Goal: Task Accomplishment & Management: Complete application form

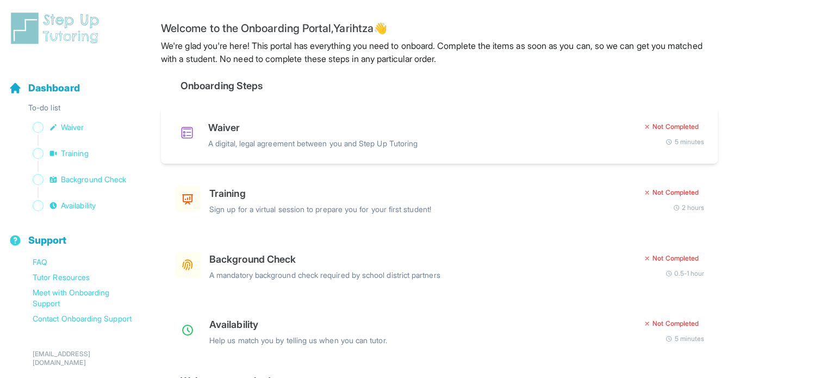
click at [646, 134] on div "Not Completed 5 minutes" at bounding box center [671, 133] width 66 height 26
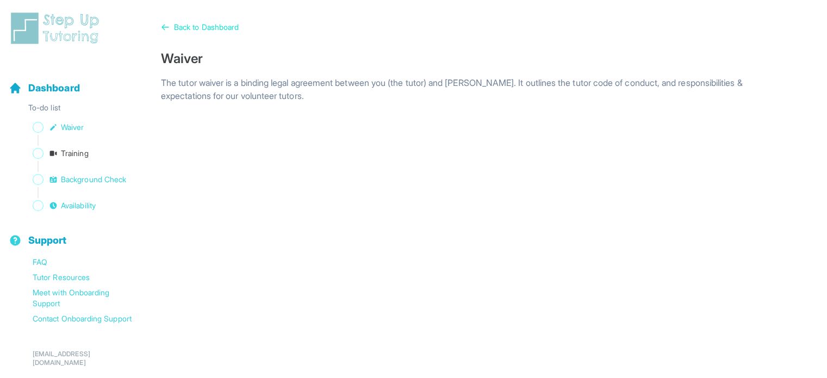
click at [53, 154] on icon "Sidebar" at bounding box center [53, 153] width 7 height 5
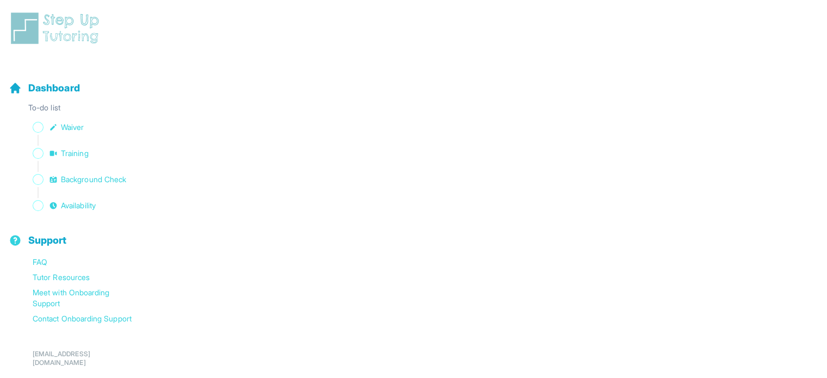
scroll to position [387, 0]
click at [786, 197] on div at bounding box center [474, 62] width 626 height 473
click at [89, 179] on span "Background Check" at bounding box center [93, 179] width 65 height 11
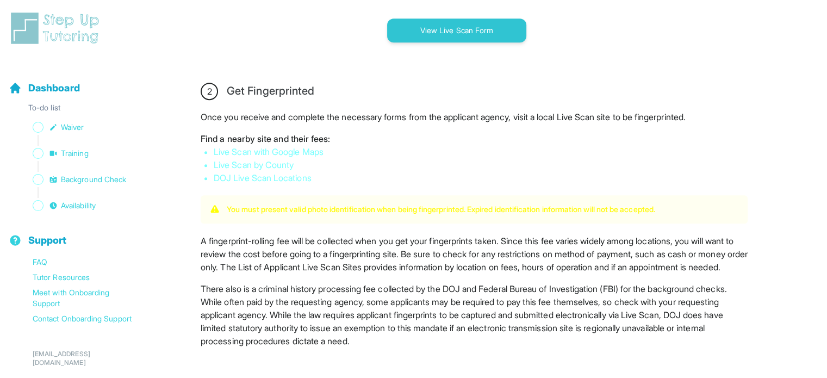
scroll to position [566, 0]
click at [315, 153] on link "Live Scan with Google Maps" at bounding box center [269, 152] width 110 height 11
click at [300, 181] on link "DOJ Live Scan Locations" at bounding box center [263, 178] width 98 height 11
click at [778, 78] on div "1 Print and Fill Out Form Click on the button below to view the Live Scan form.…" at bounding box center [474, 92] width 626 height 927
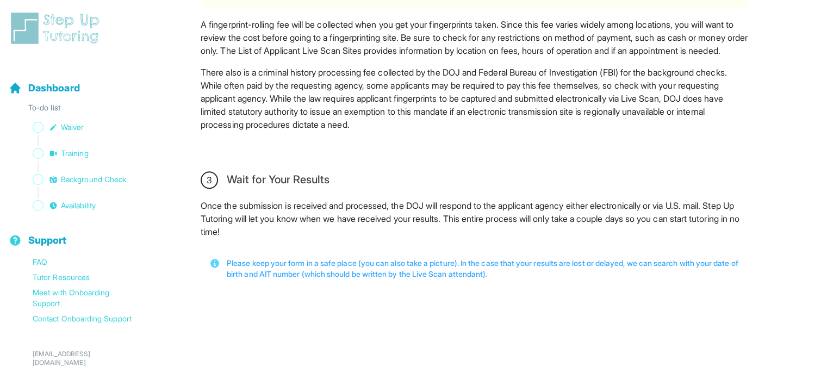
scroll to position [794, 0]
click at [78, 211] on span "Availability" at bounding box center [78, 205] width 35 height 11
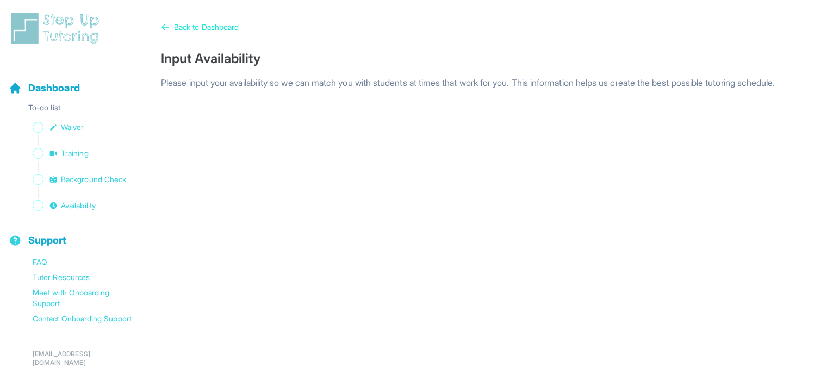
scroll to position [19, 0]
